Goal: Task Accomplishment & Management: Manage account settings

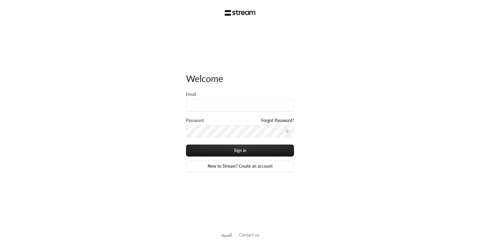
type input "ن"
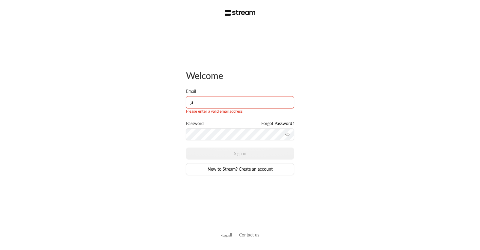
type input "ن"
type input "[PERSON_NAME][EMAIL_ADDRESS][DOMAIN_NAME]"
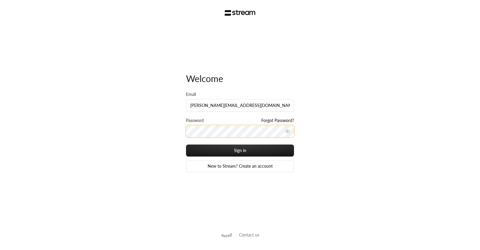
click at [186, 144] on button "Sign in" at bounding box center [240, 150] width 108 height 12
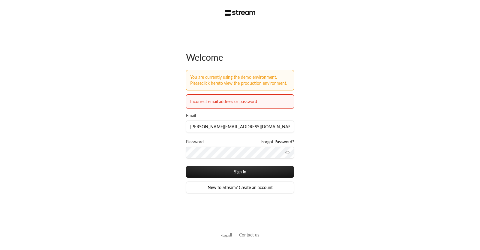
click at [384, 158] on div "Welcome You are currently using the demo environment. Please Click here to view…" at bounding box center [240, 125] width 480 height 250
click at [285, 150] on button "toggle password visibility" at bounding box center [288, 153] width 10 height 10
click at [173, 163] on div "Welcome You are currently using the demo environment. Please Click here to view…" at bounding box center [240, 125] width 480 height 250
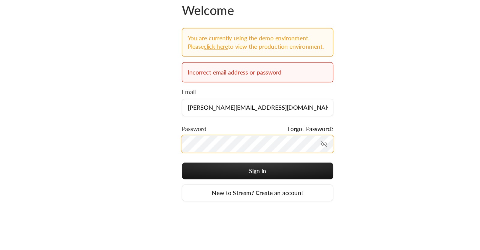
click at [186, 166] on button "Sign in" at bounding box center [240, 172] width 108 height 12
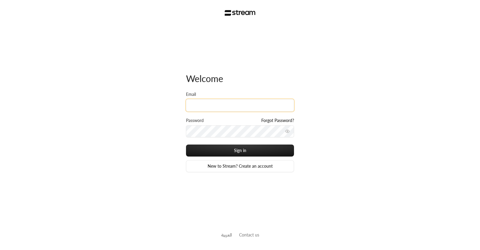
drag, startPoint x: 0, startPoint y: 0, endPoint x: 228, endPoint y: 99, distance: 248.7
click at [228, 99] on input "Email" at bounding box center [240, 105] width 108 height 12
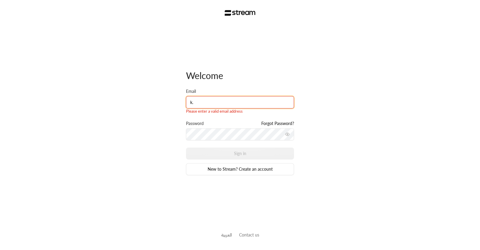
type input "[PERSON_NAME][EMAIL_ADDRESS][DOMAIN_NAME]"
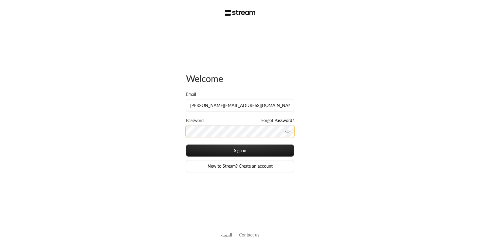
click at [186, 144] on button "Sign in" at bounding box center [240, 150] width 108 height 12
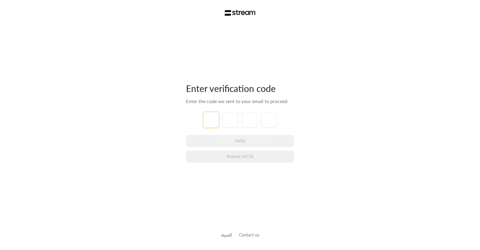
type input "1"
type input "2"
type input "3"
type input "4"
